Goal: Transaction & Acquisition: Purchase product/service

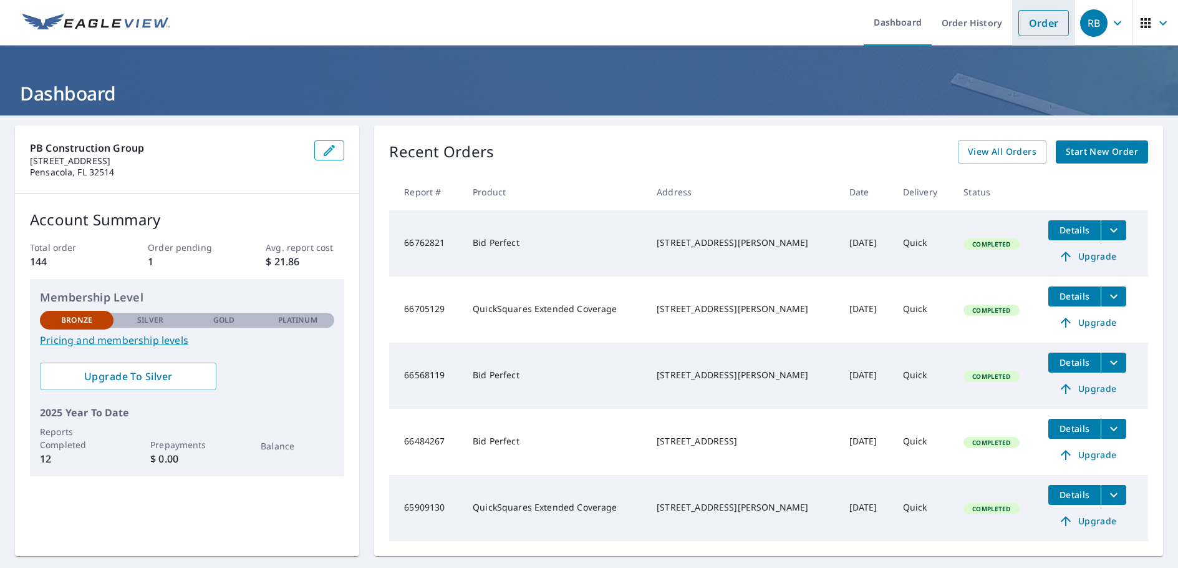
click at [1019, 23] on link "Order" at bounding box center [1044, 23] width 51 height 26
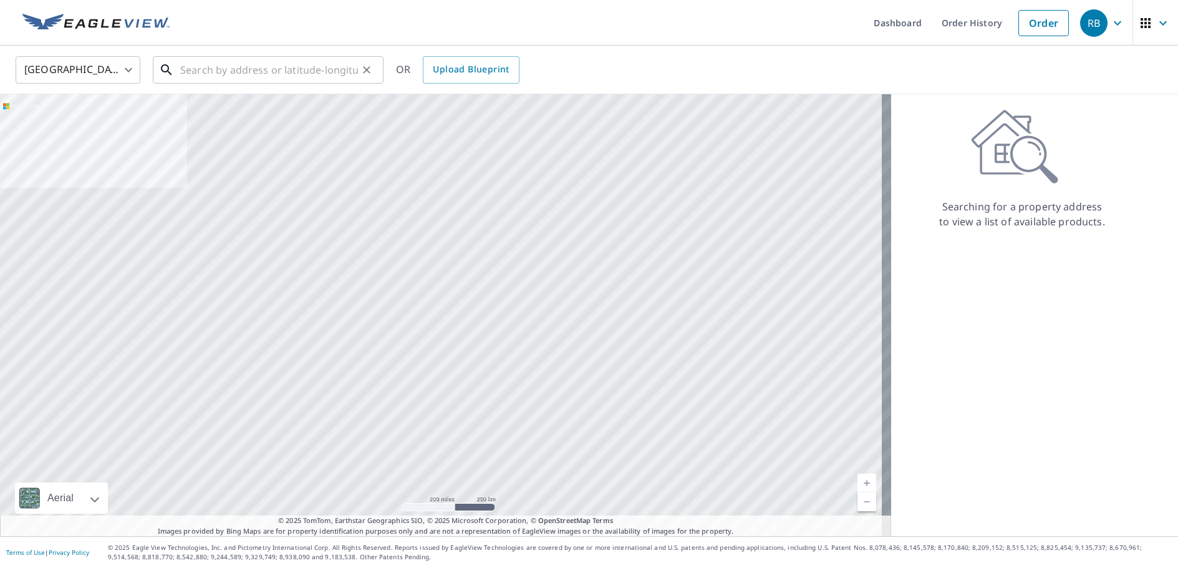
click at [240, 70] on input "text" at bounding box center [269, 69] width 178 height 35
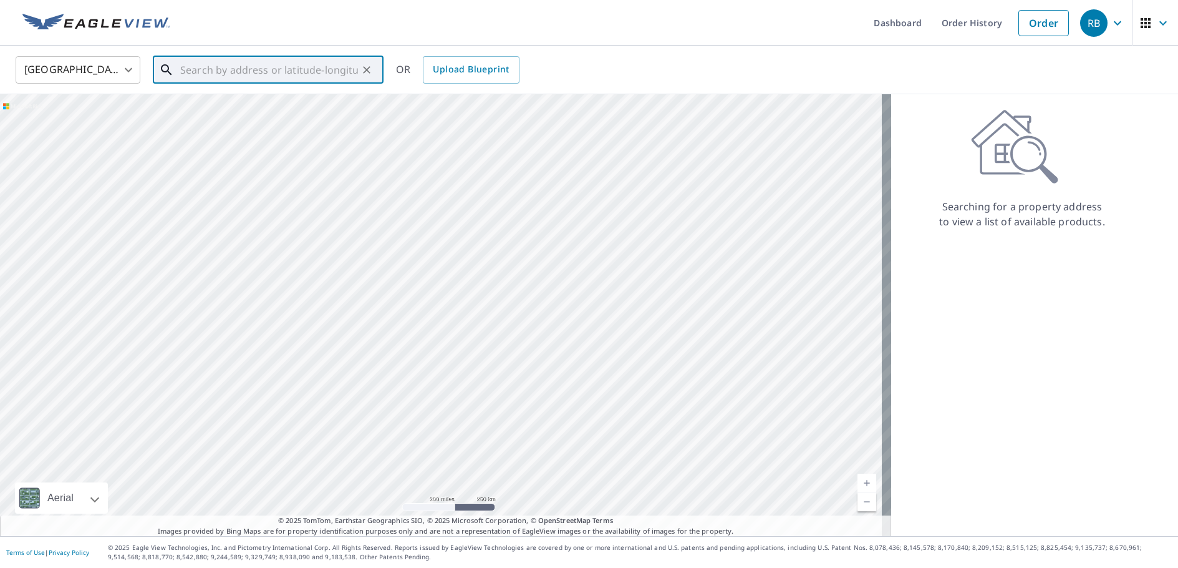
paste input "1001 | Re Roof [STREET_ADDRESS]"
drag, startPoint x: 257, startPoint y: 69, endPoint x: 152, endPoint y: 77, distance: 105.2
click at [153, 77] on div "1001 | Re Roof [STREET_ADDRESS] ​" at bounding box center [268, 69] width 231 height 27
click at [219, 69] on input "1001 | Re Roof [STREET_ADDRESS]" at bounding box center [269, 69] width 178 height 35
click at [254, 73] on input "1001 | Re Roof [STREET_ADDRESS]" at bounding box center [269, 69] width 178 height 35
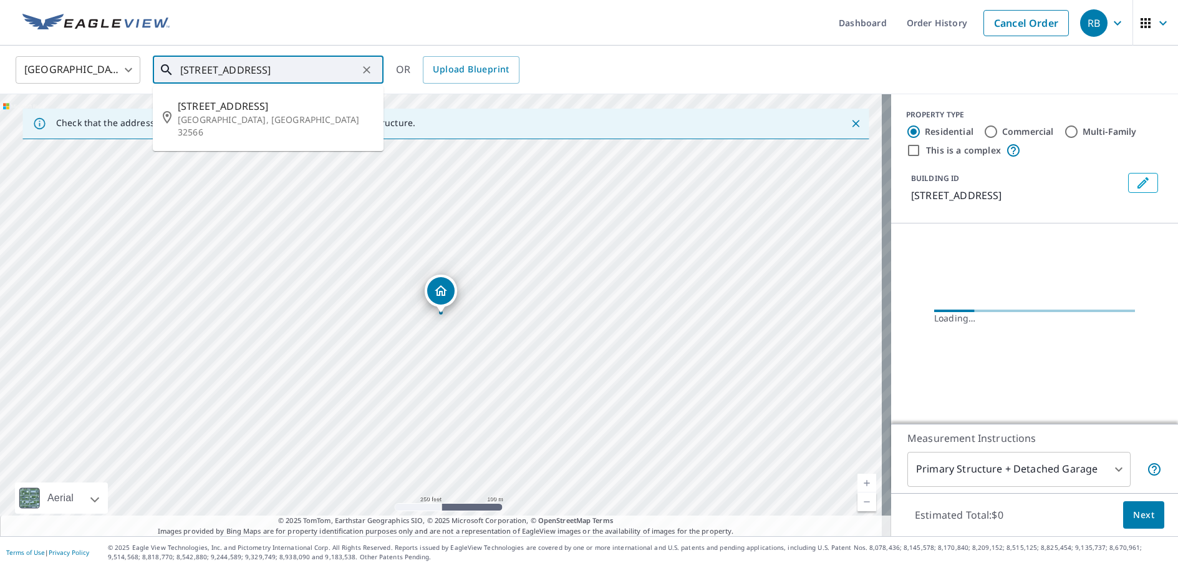
click at [301, 77] on input "[STREET_ADDRESS]" at bounding box center [269, 69] width 178 height 35
click at [265, 112] on span "[STREET_ADDRESS]" at bounding box center [276, 106] width 196 height 15
type input "[STREET_ADDRESS]"
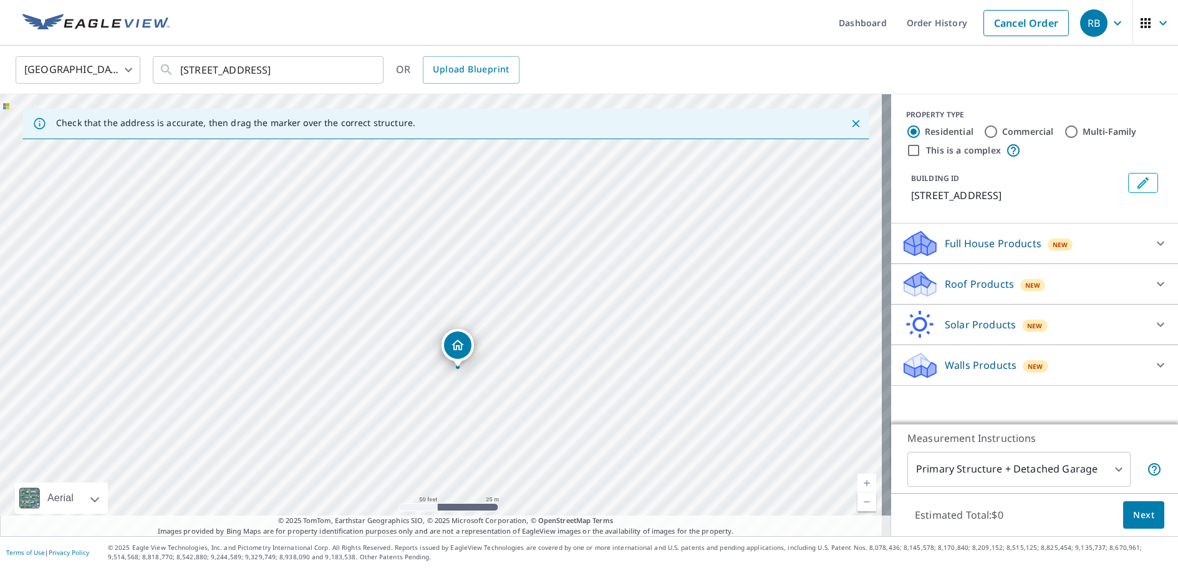
click at [1021, 279] on div "New" at bounding box center [1034, 285] width 26 height 12
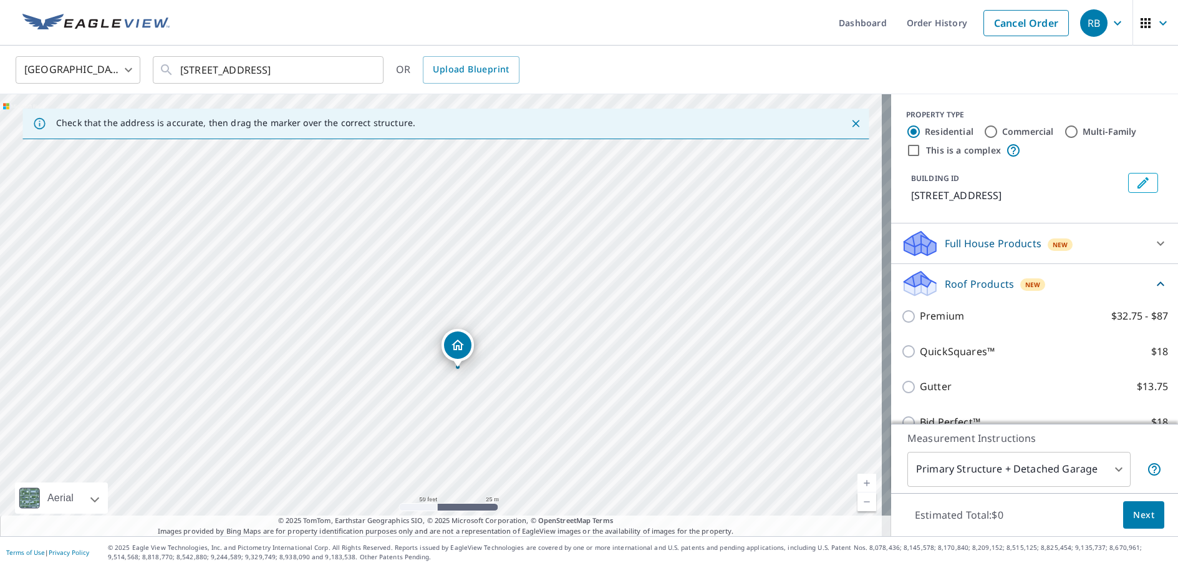
click at [939, 346] on p "QuickSquares™" at bounding box center [957, 352] width 75 height 16
click at [920, 346] on input "QuickSquares™ $18" at bounding box center [910, 351] width 19 height 15
checkbox input "true"
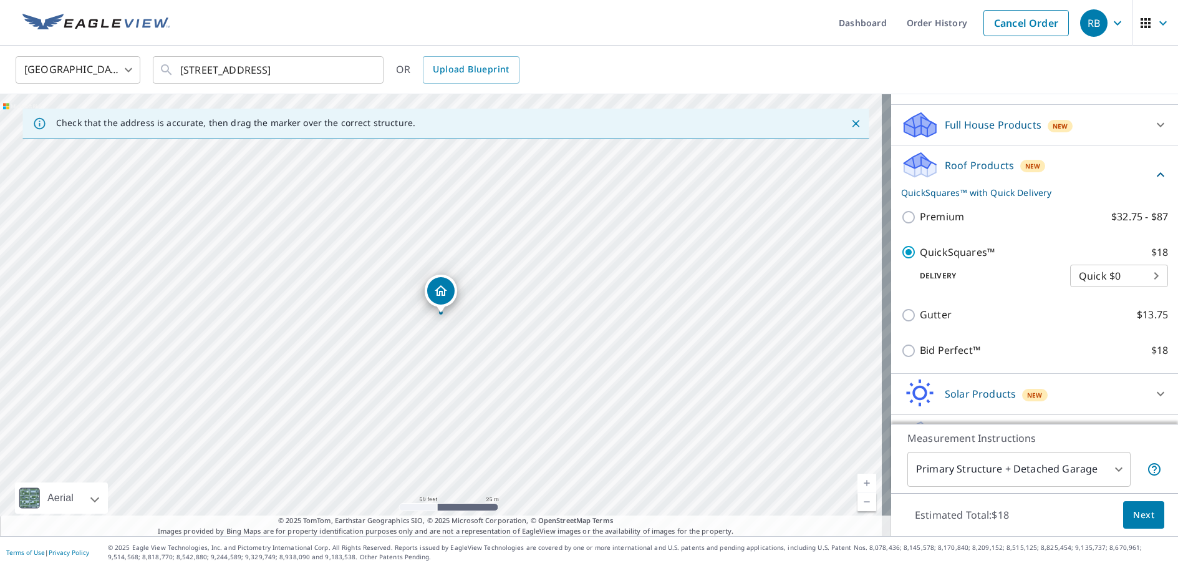
scroll to position [150, 0]
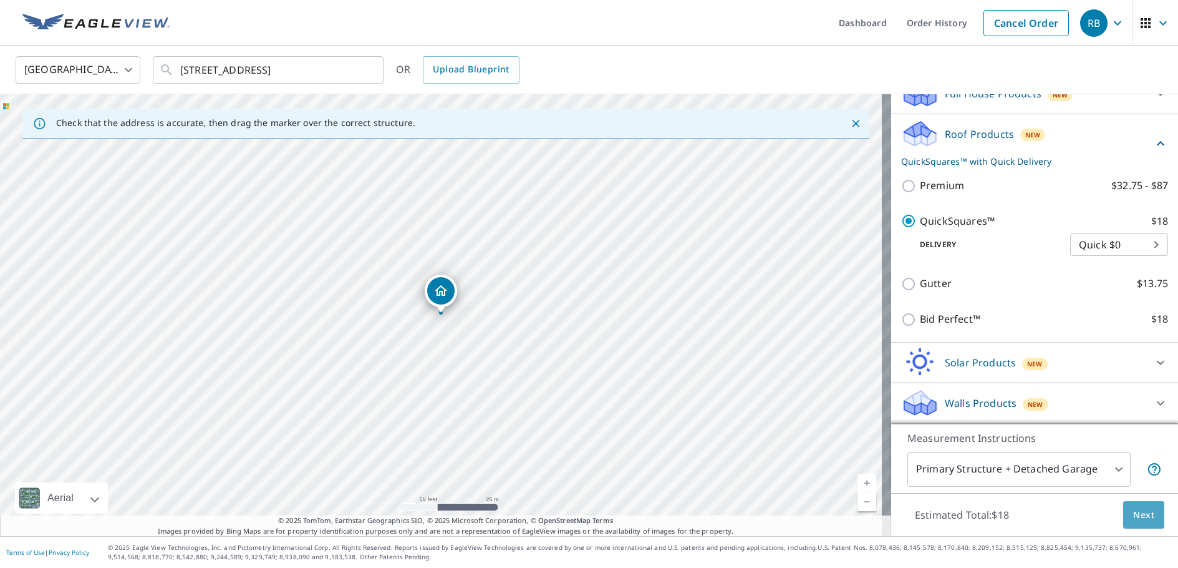
click at [1148, 507] on button "Next" at bounding box center [1143, 515] width 41 height 28
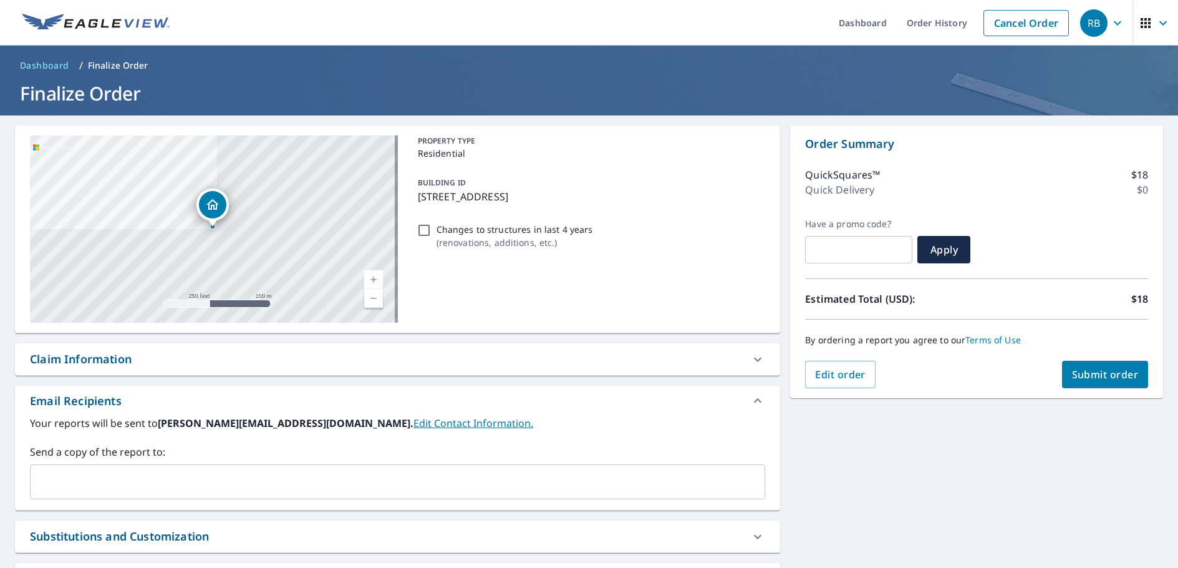
scroll to position [108, 0]
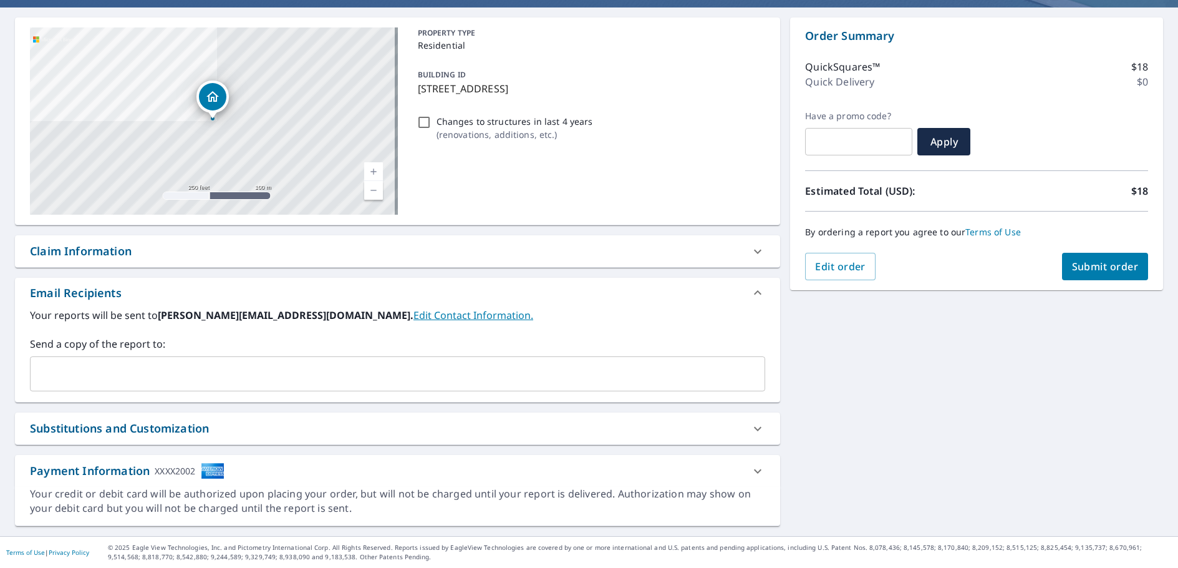
click at [1099, 260] on span "Submit order" at bounding box center [1105, 267] width 67 height 14
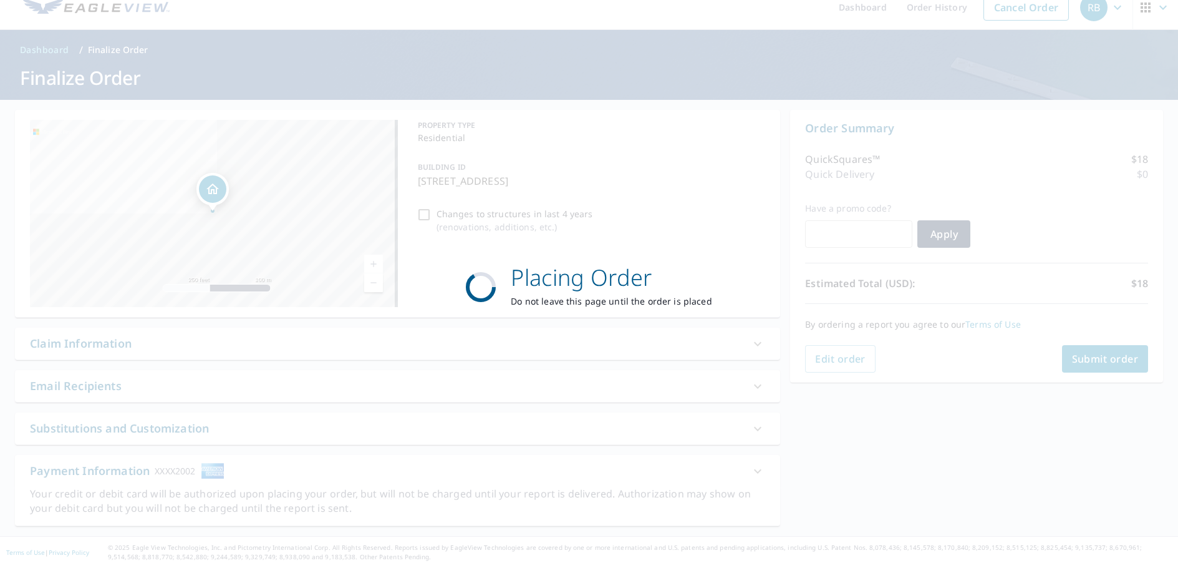
scroll to position [16, 0]
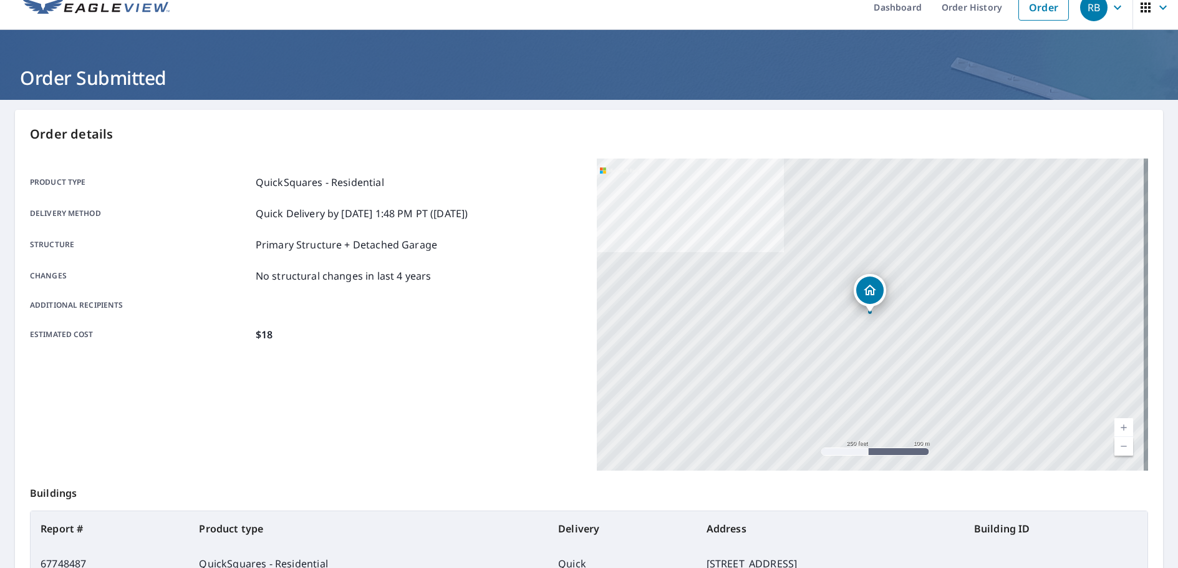
scroll to position [167, 0]
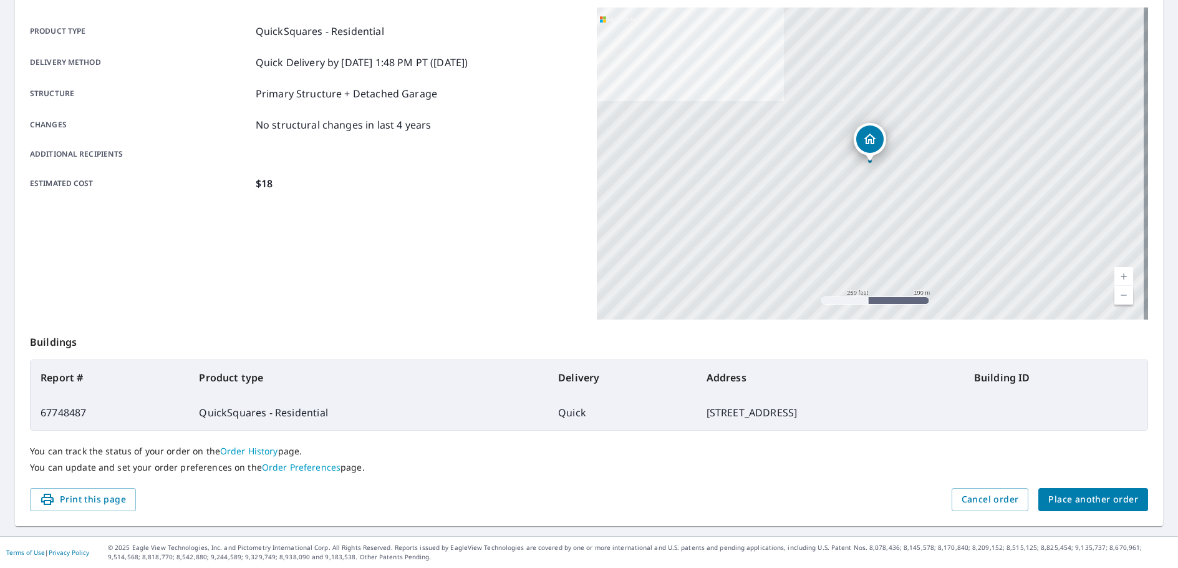
click at [1100, 498] on span "Place another order" at bounding box center [1094, 500] width 90 height 16
